Goal: Transaction & Acquisition: Purchase product/service

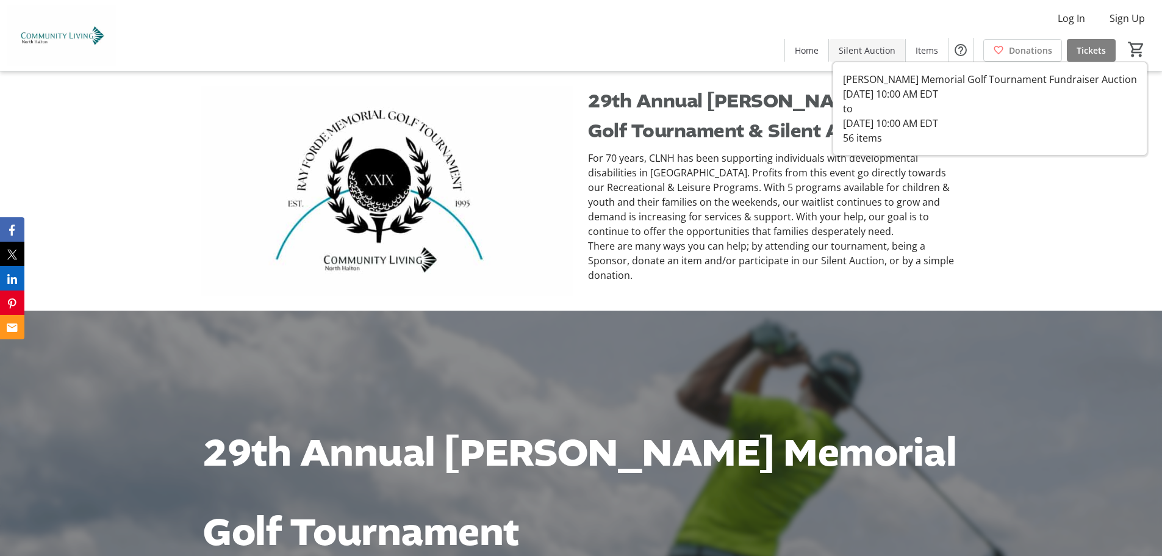
click at [866, 51] on span "Silent Auction" at bounding box center [867, 50] width 57 height 13
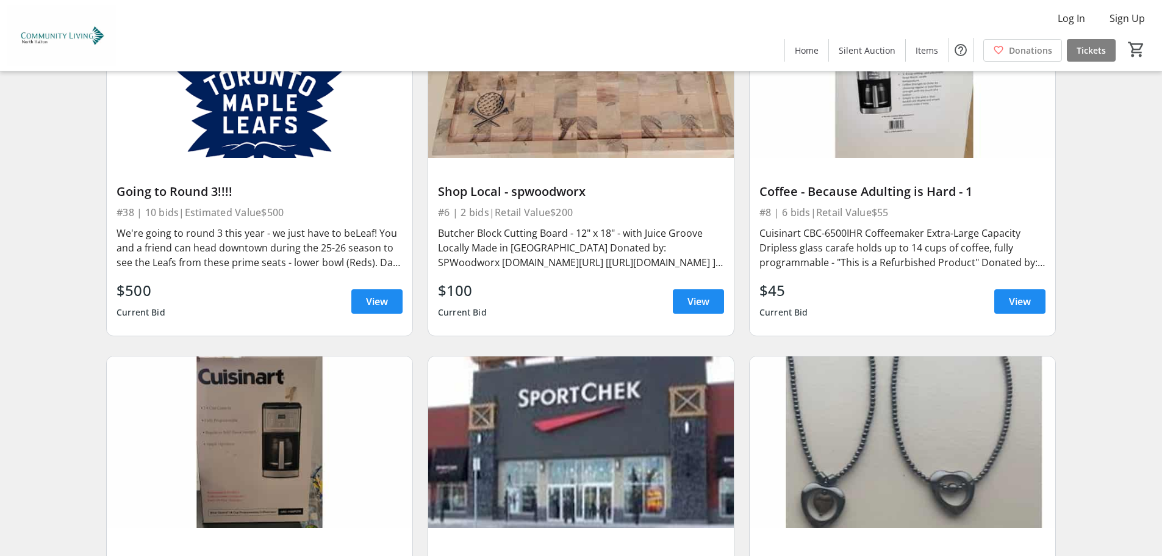
scroll to position [1281, 0]
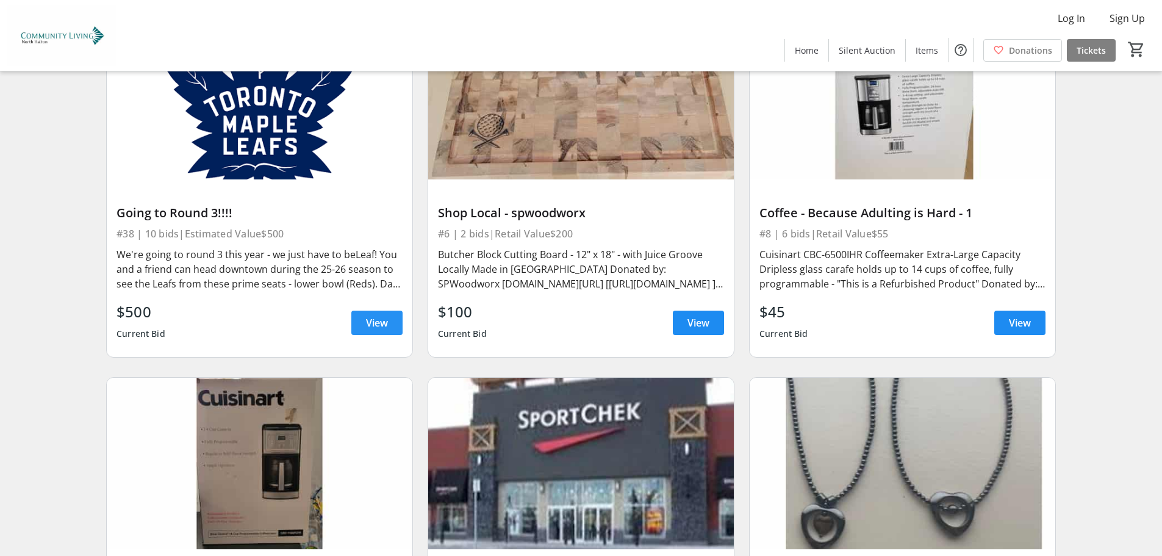
click at [403, 319] on div "Going to Round 3!!!! #38 | 10 bids | Estimated Value $500 We're going to round …" at bounding box center [260, 267] width 306 height 177
click at [396, 318] on span at bounding box center [376, 322] width 51 height 29
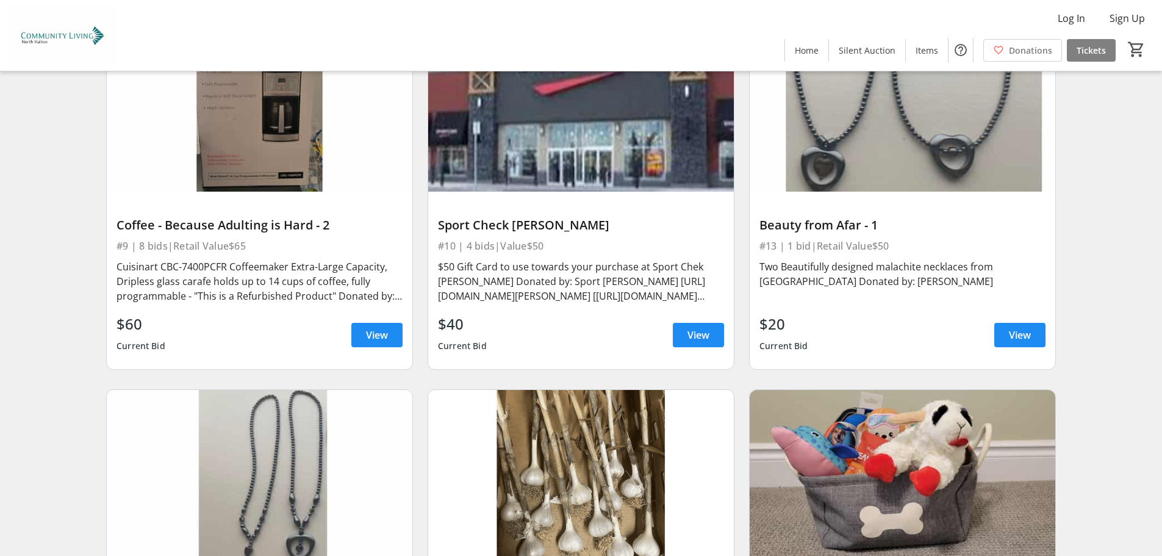
scroll to position [1647, 0]
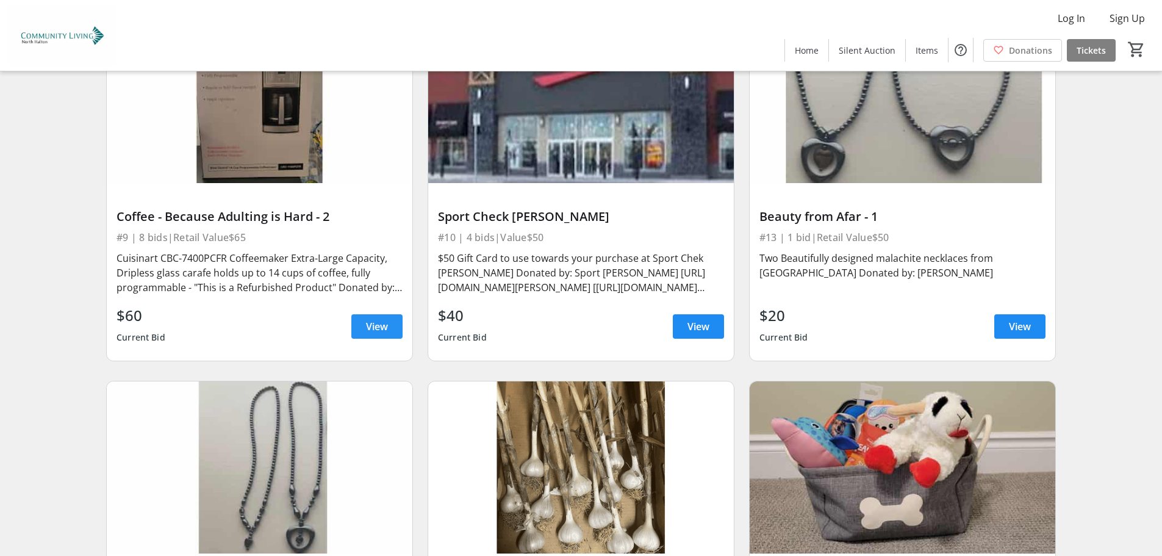
click at [379, 329] on span "View" at bounding box center [377, 326] width 22 height 15
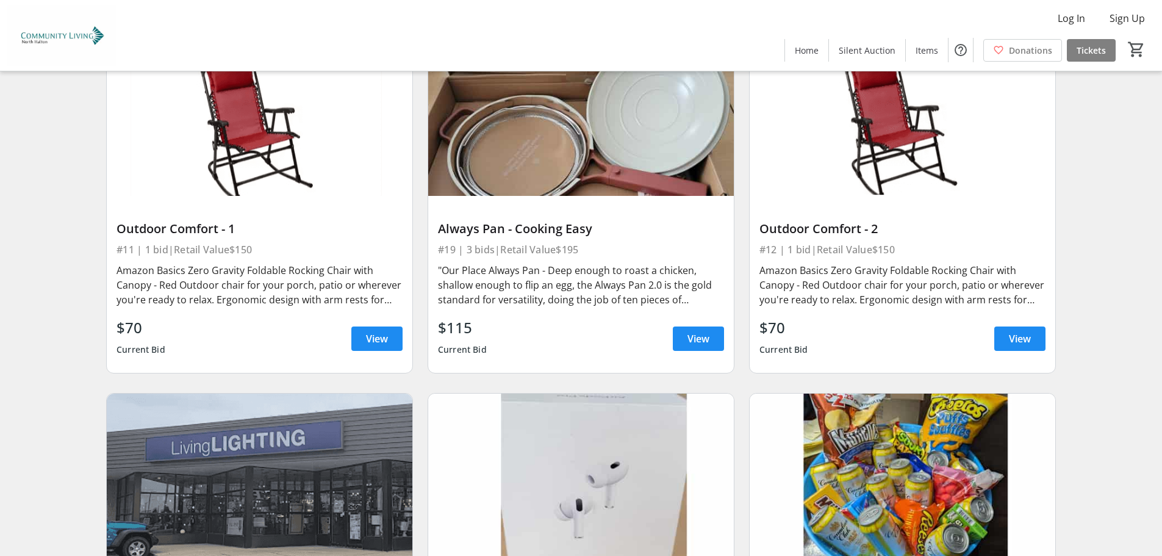
scroll to position [2745, 0]
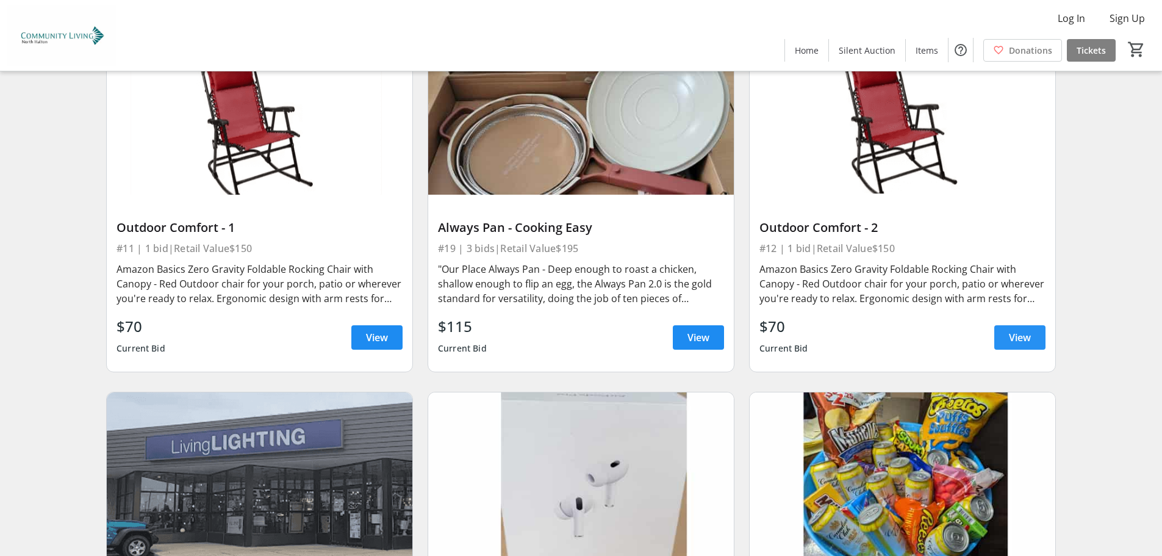
click at [1035, 332] on span at bounding box center [1019, 337] width 51 height 29
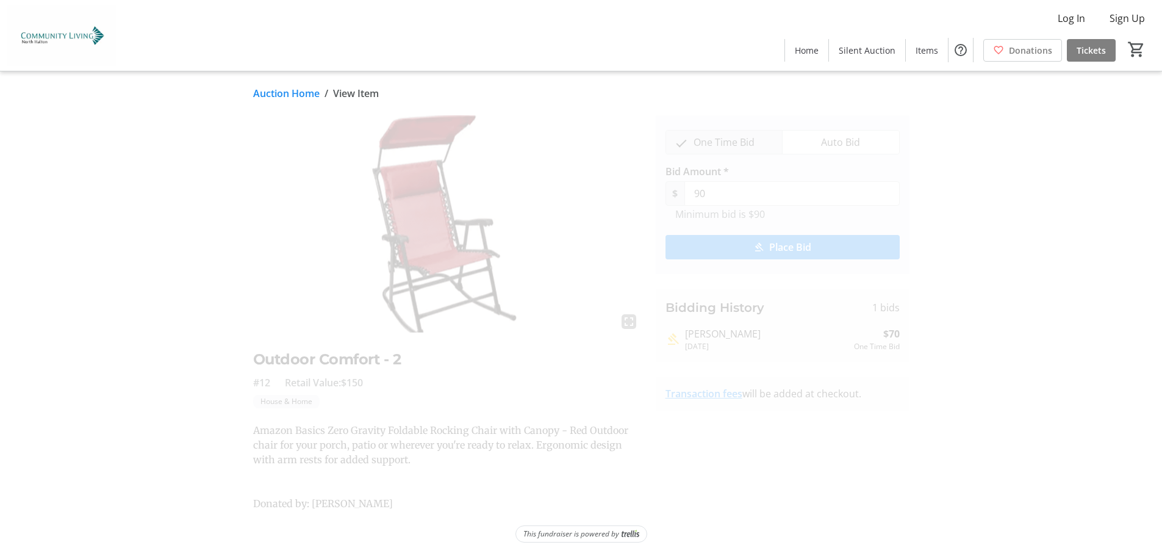
scroll to position [2745, 0]
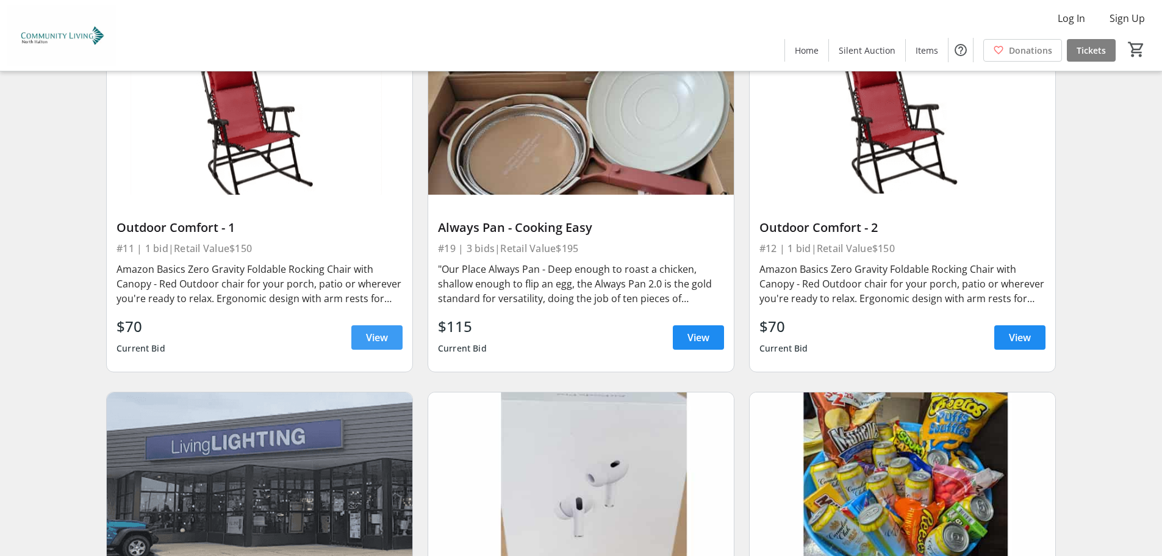
click at [372, 335] on span "View" at bounding box center [377, 337] width 22 height 15
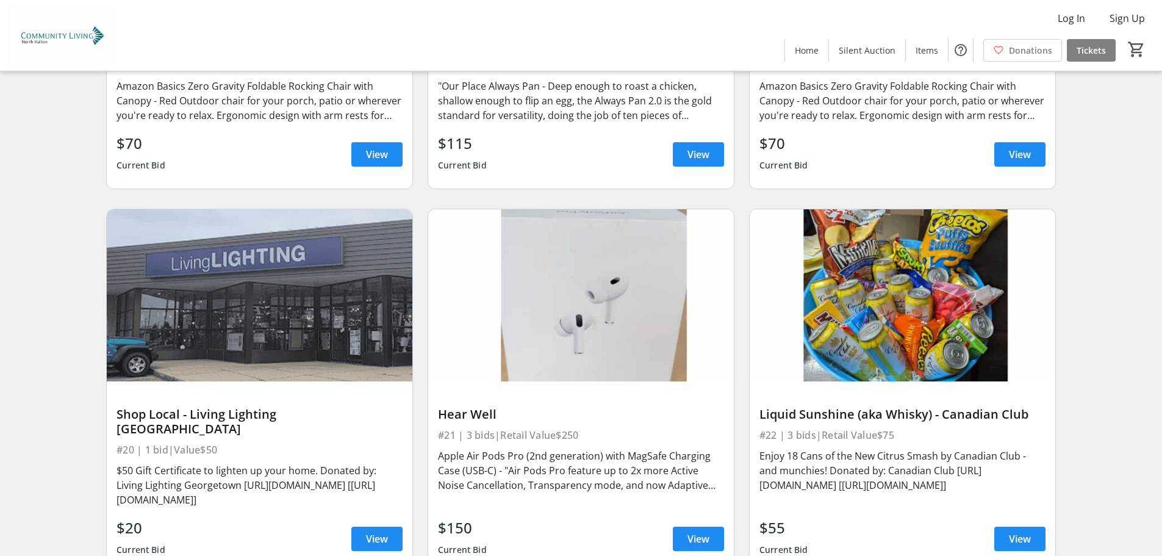
scroll to position [3050, 0]
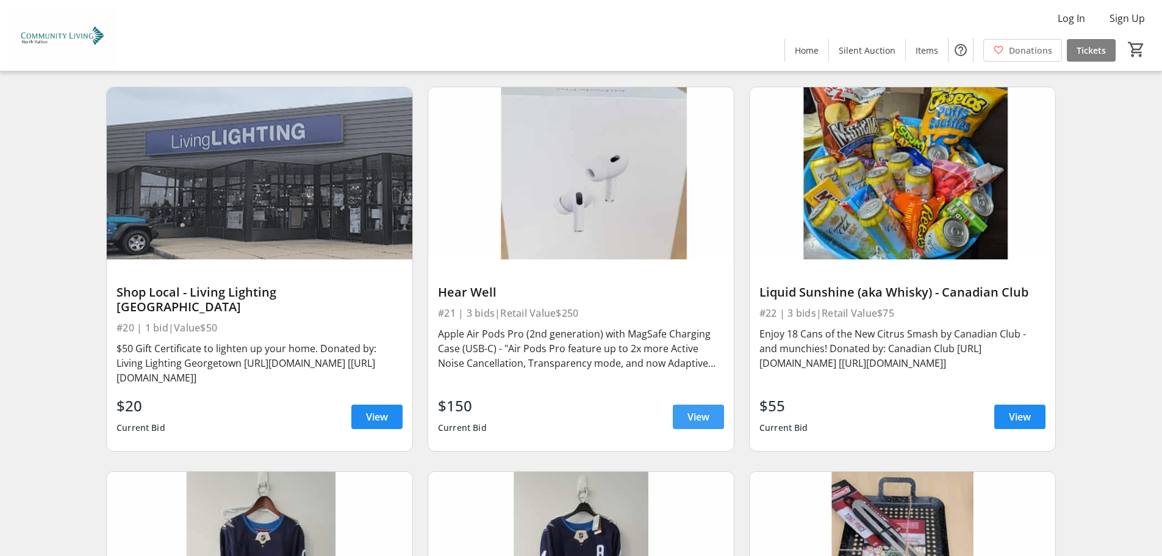
click at [697, 409] on span "View" at bounding box center [698, 416] width 22 height 15
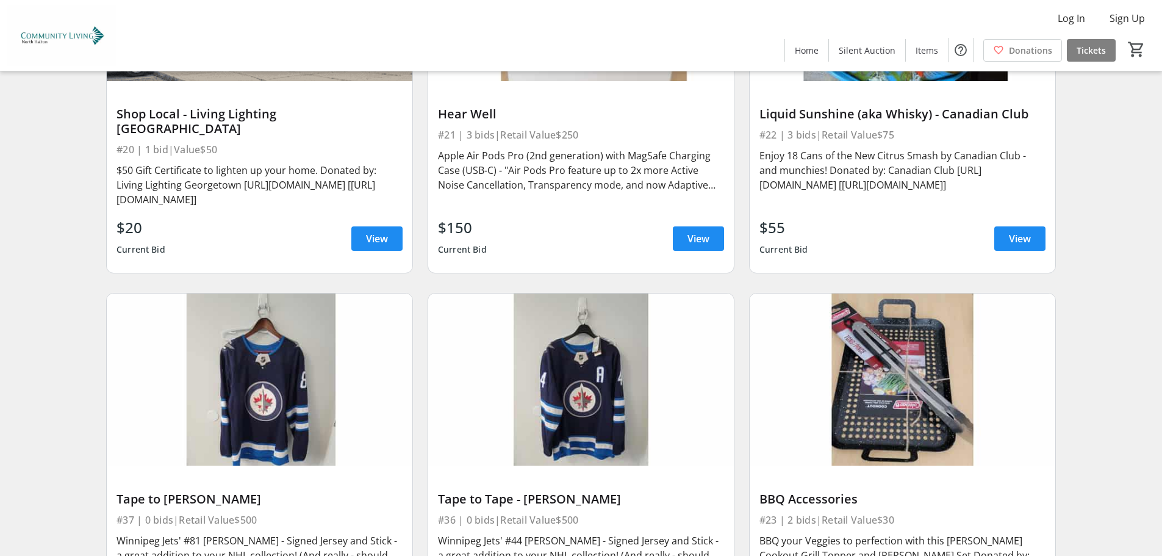
scroll to position [3233, 0]
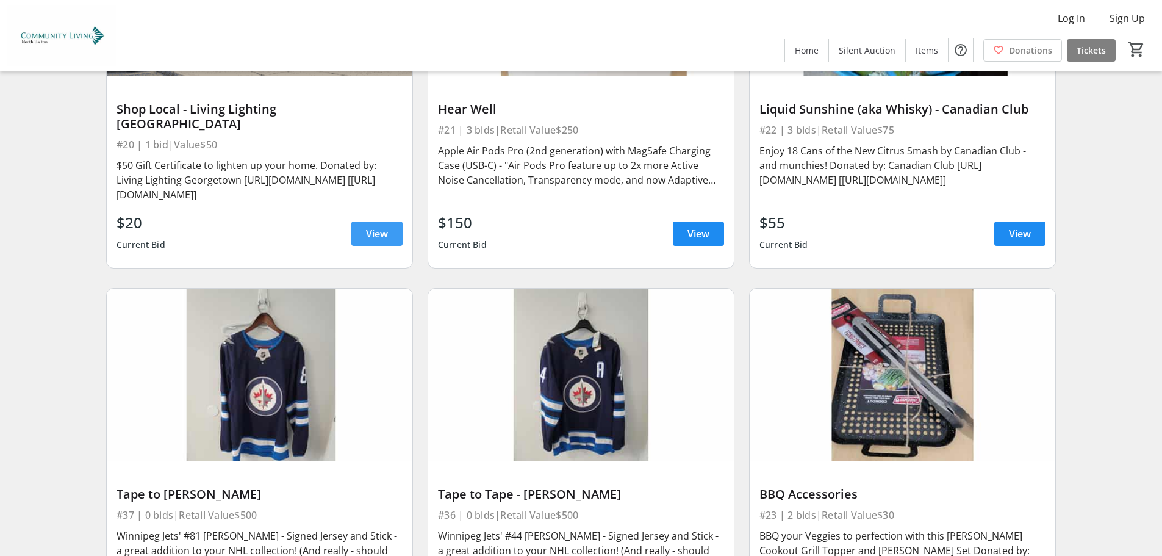
click at [383, 226] on span "View" at bounding box center [377, 233] width 22 height 15
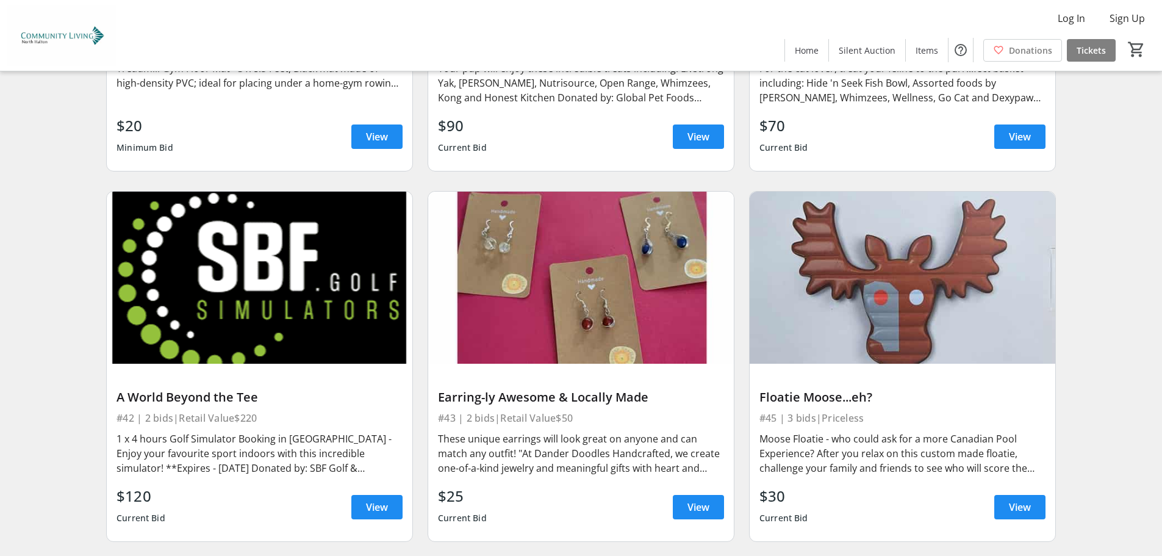
scroll to position [5612, 0]
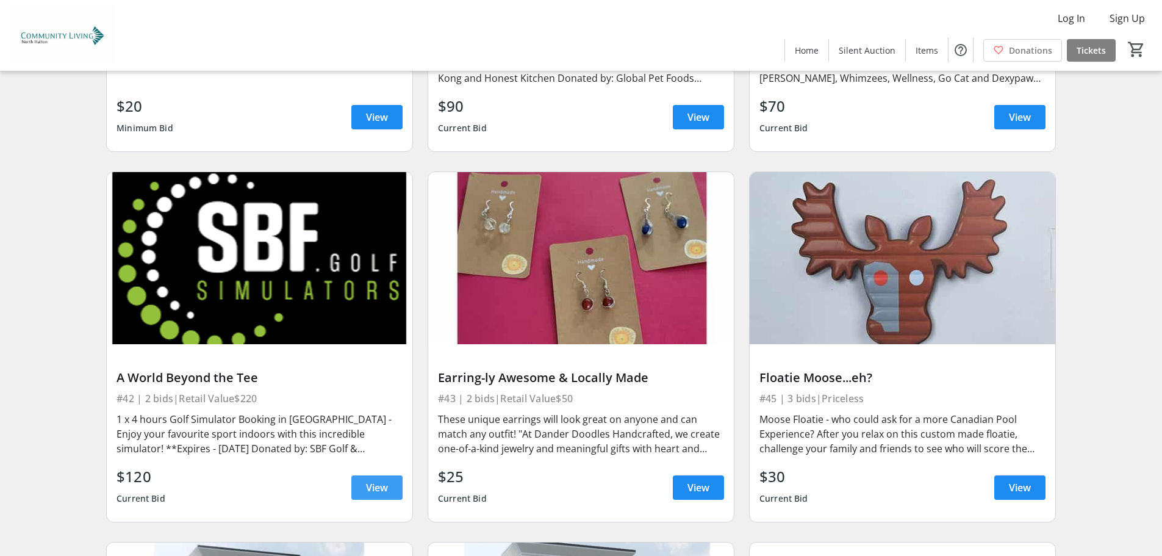
click at [387, 480] on span "View" at bounding box center [377, 487] width 22 height 15
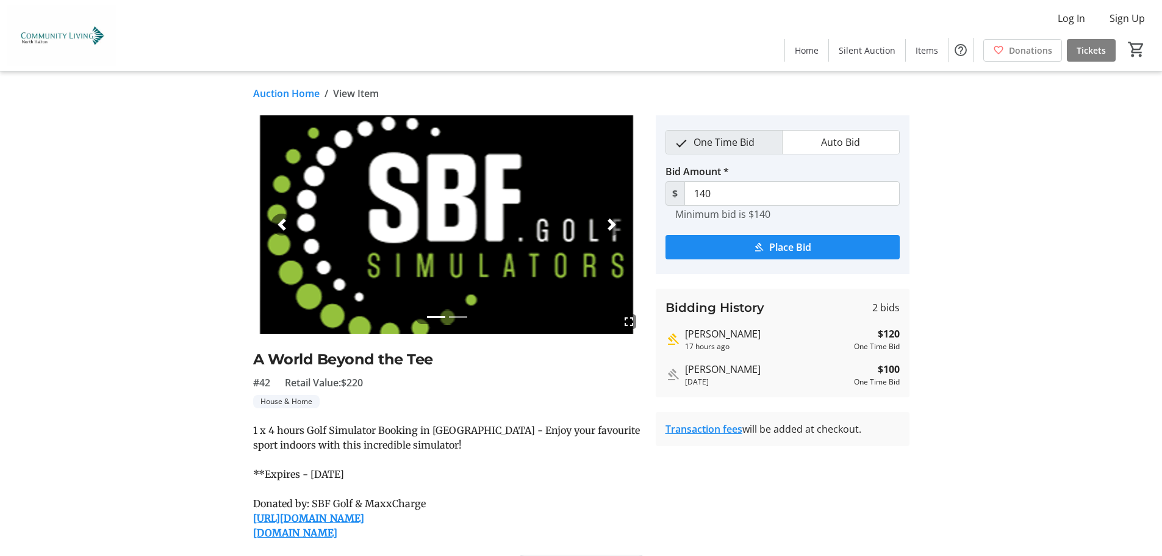
drag, startPoint x: 686, startPoint y: 335, endPoint x: 777, endPoint y: 332, distance: 90.9
click at [777, 332] on div "[PERSON_NAME]" at bounding box center [767, 333] width 164 height 15
click at [725, 331] on div "[PERSON_NAME]" at bounding box center [767, 333] width 164 height 15
drag, startPoint x: 756, startPoint y: 335, endPoint x: 684, endPoint y: 331, distance: 72.7
click at [684, 331] on div "[PERSON_NAME] 17 hours ago $120 One Time Bid" at bounding box center [783, 339] width 234 height 26
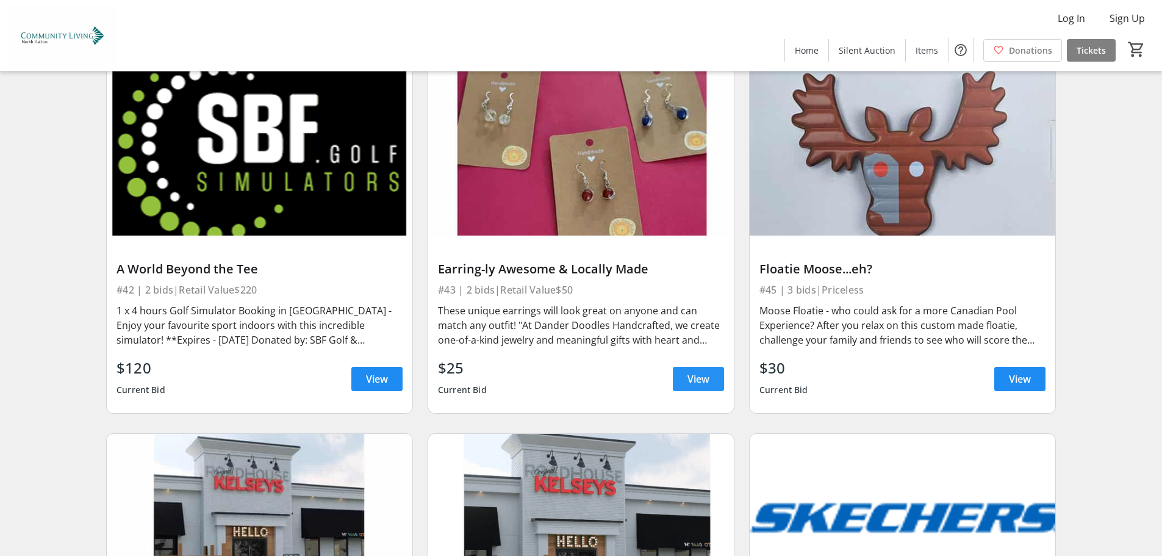
scroll to position [5734, 0]
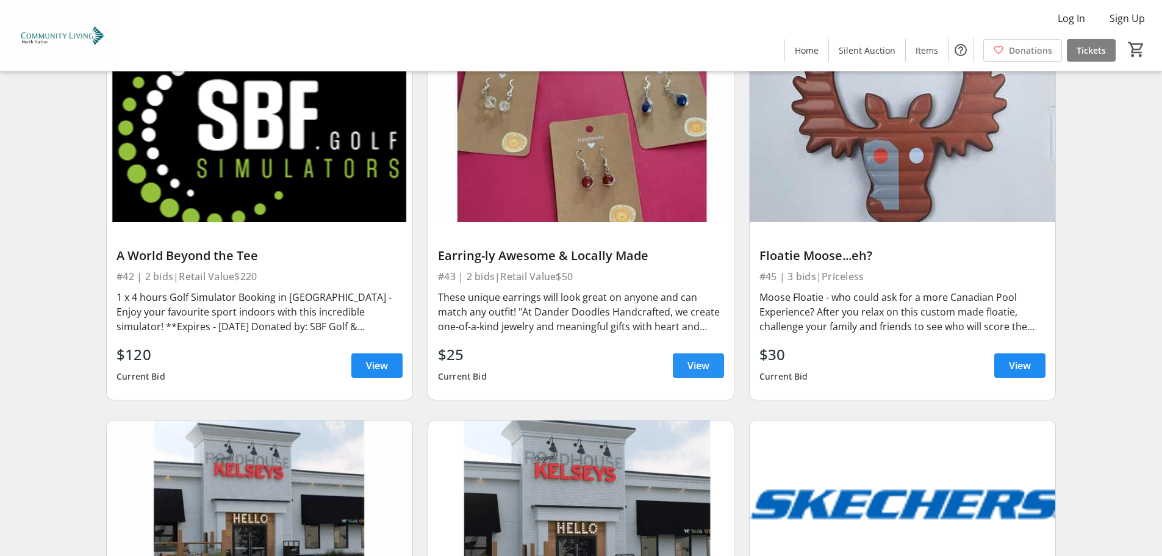
click at [694, 358] on span "View" at bounding box center [698, 365] width 22 height 15
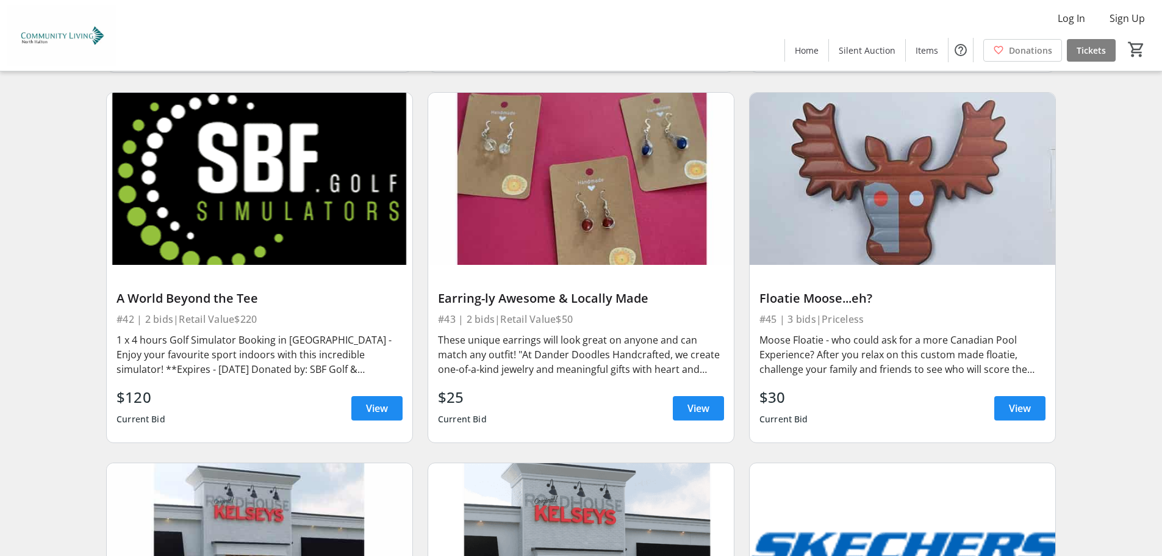
scroll to position [5673, 0]
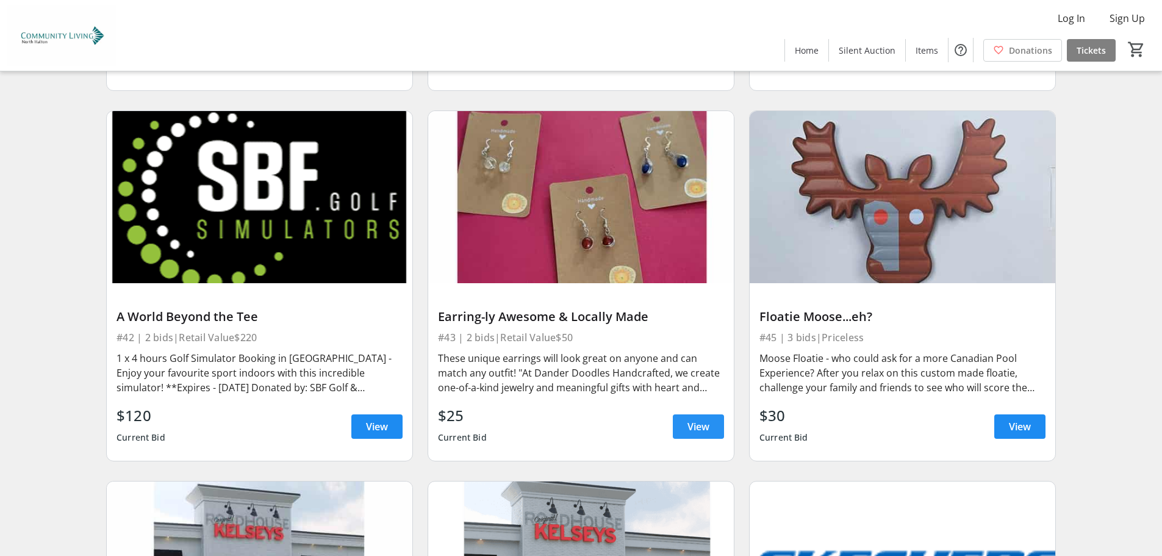
click at [700, 419] on span "View" at bounding box center [698, 426] width 22 height 15
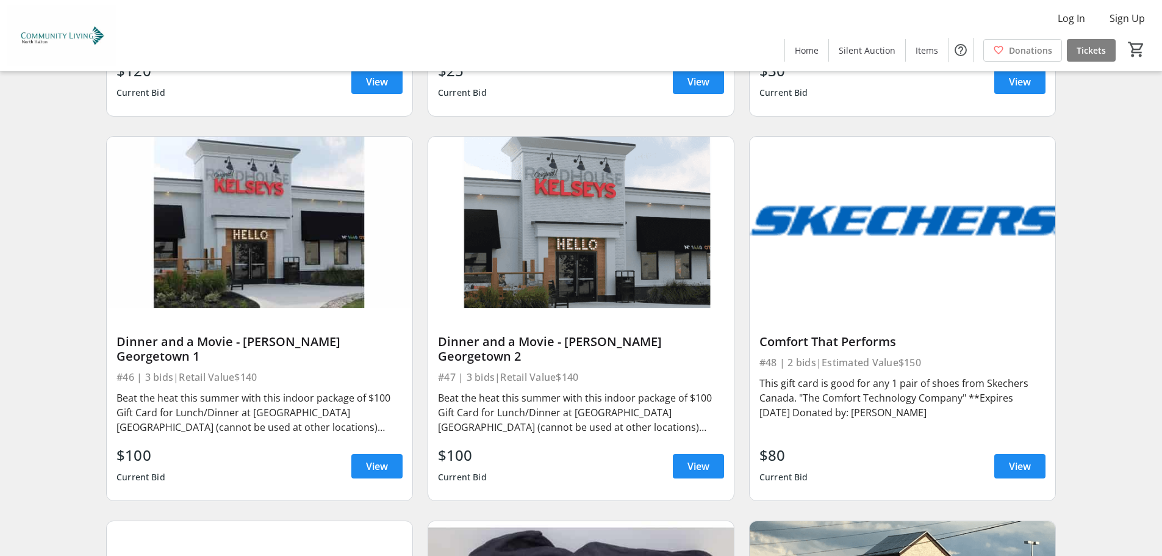
scroll to position [6100, 0]
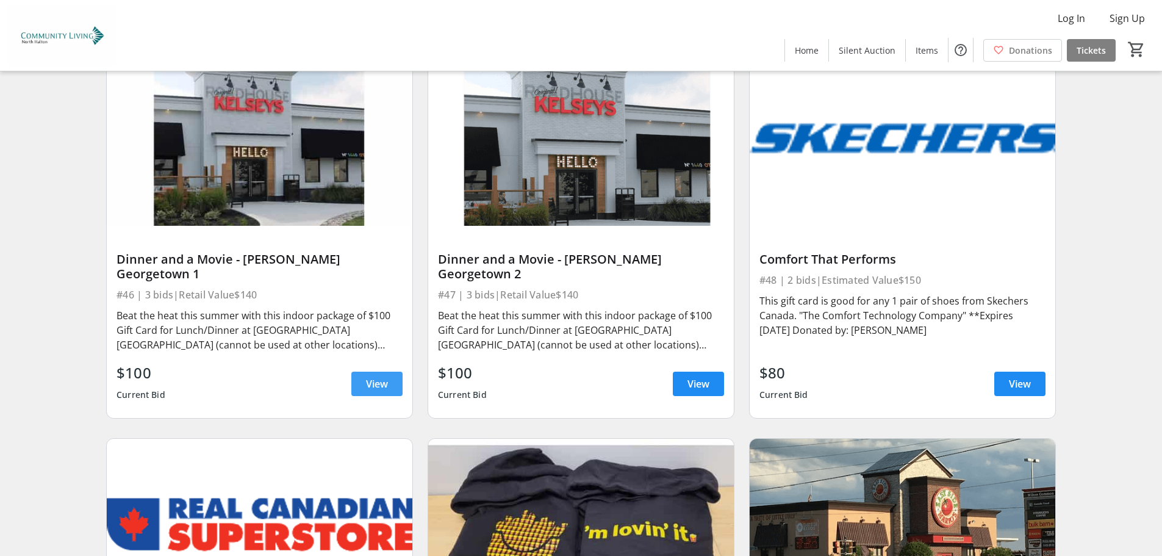
click at [400, 369] on span at bounding box center [376, 383] width 51 height 29
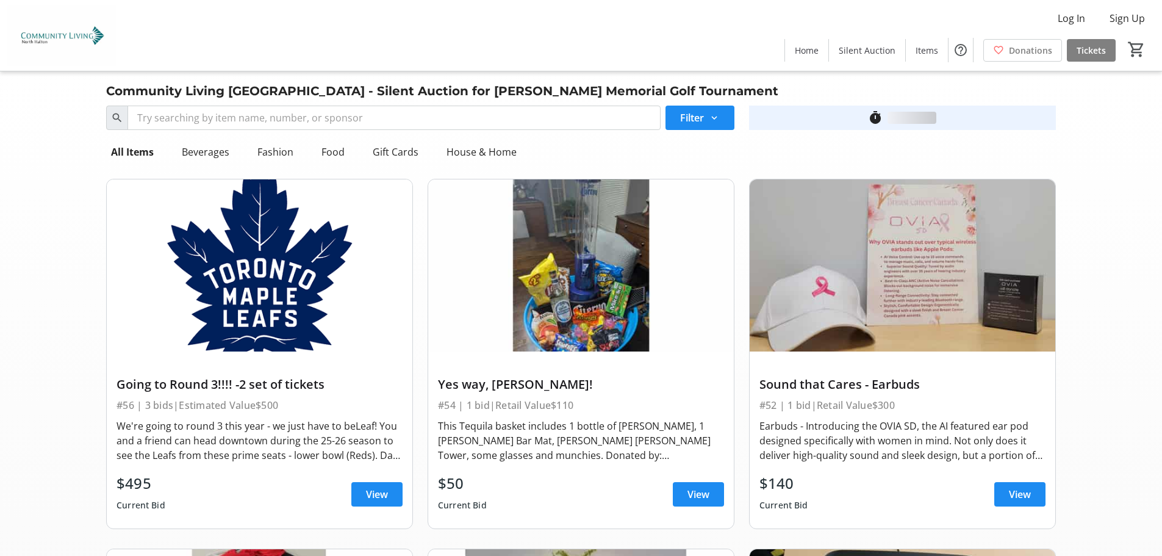
scroll to position [6100, 0]
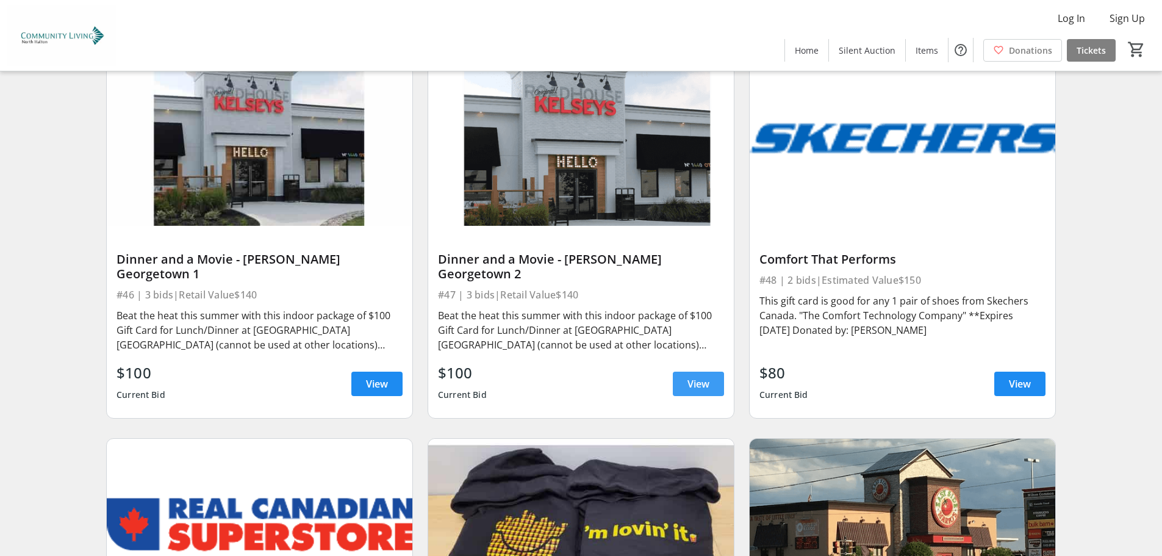
click at [698, 369] on span at bounding box center [698, 383] width 51 height 29
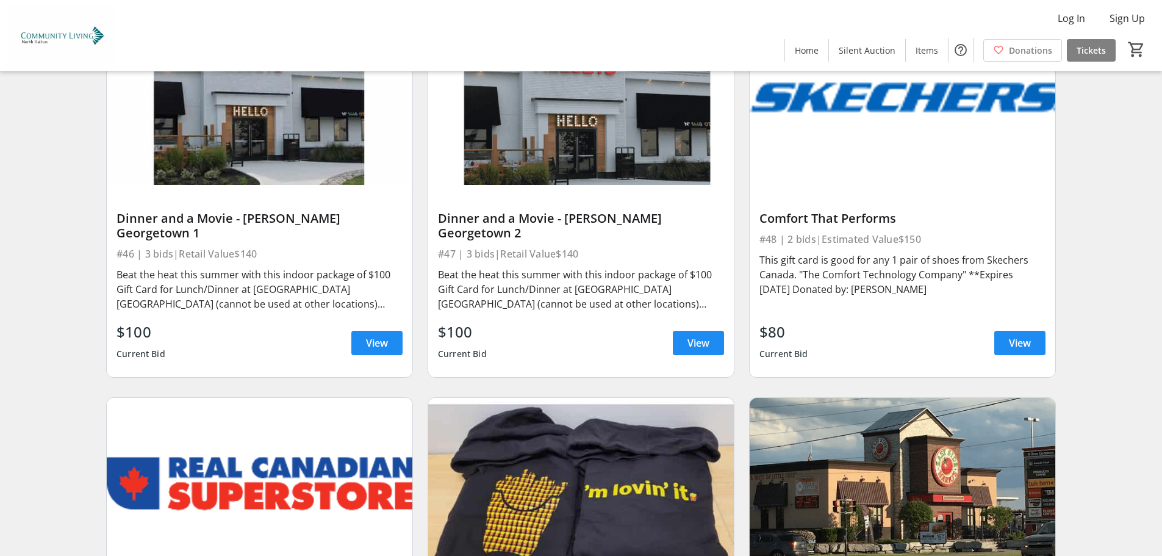
scroll to position [6161, 0]
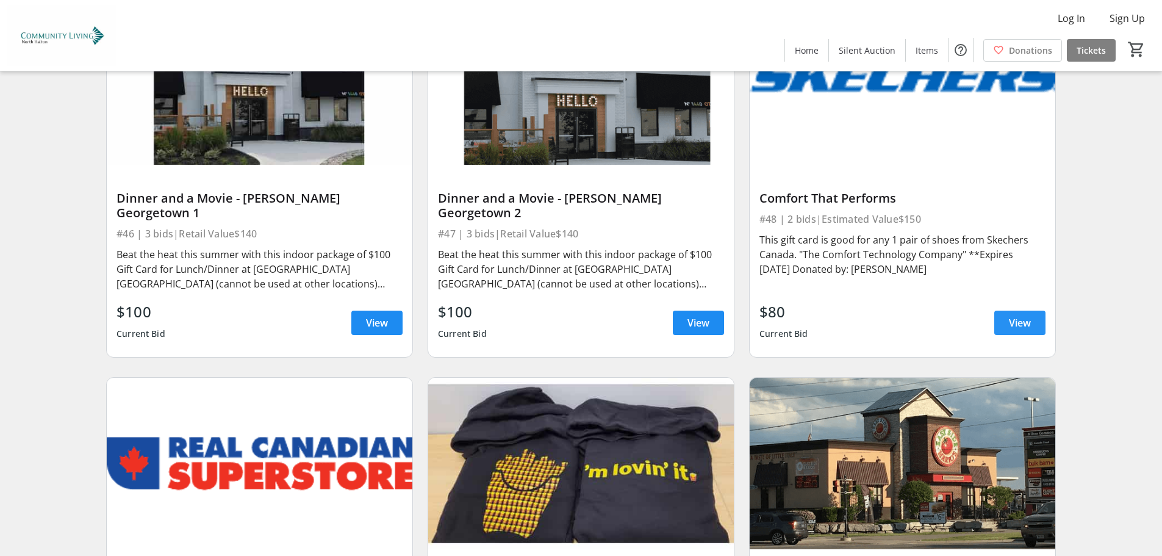
click at [1011, 315] on span "View" at bounding box center [1020, 322] width 22 height 15
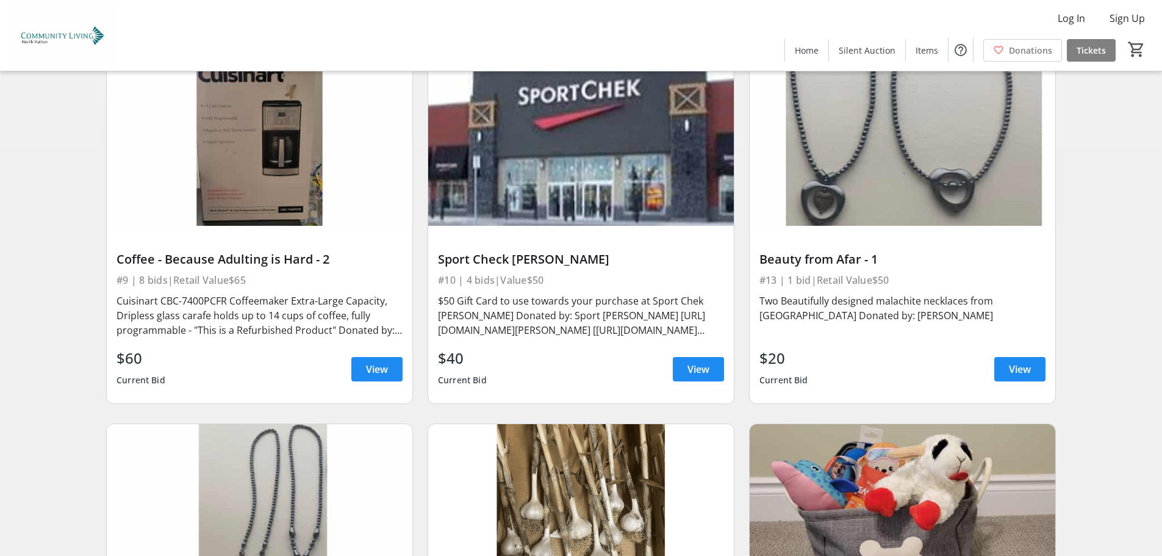
scroll to position [1602, 0]
